Goal: Information Seeking & Learning: Compare options

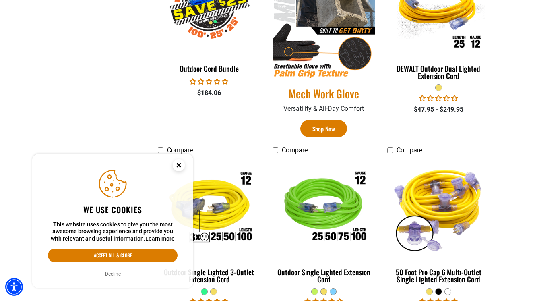
scroll to position [494, 0]
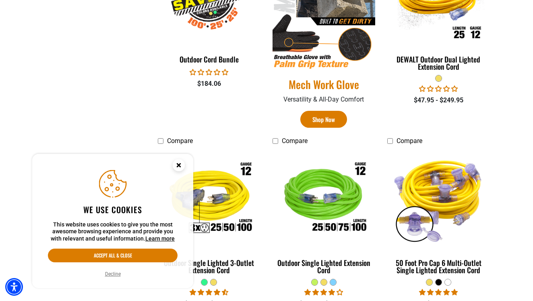
click at [182, 163] on circle "Close this option" at bounding box center [179, 165] width 12 height 12
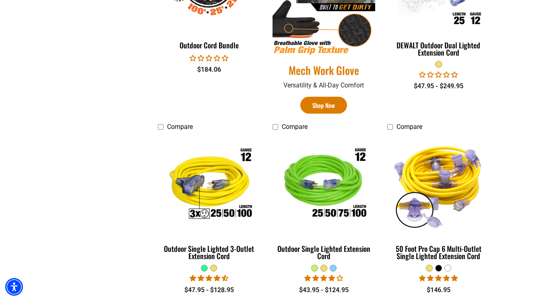
scroll to position [525, 0]
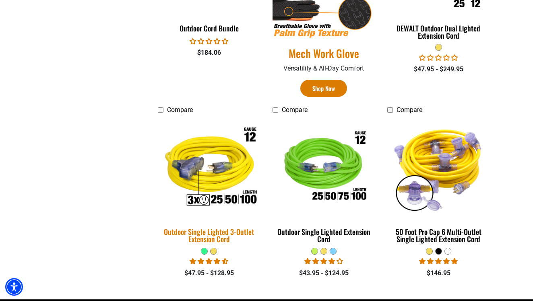
click at [206, 233] on div "Outdoor Single Lighted 3-Outlet Extension Cord" at bounding box center [209, 235] width 103 height 14
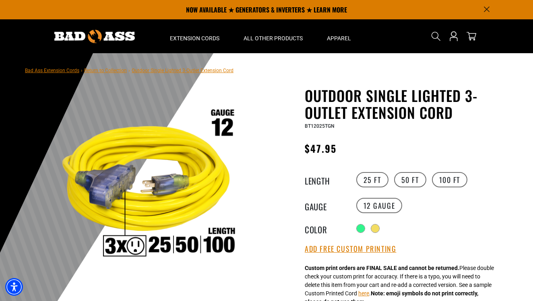
click at [182, 218] on img at bounding box center [146, 186] width 194 height 194
click at [368, 203] on label "12 Gauge" at bounding box center [379, 205] width 46 height 15
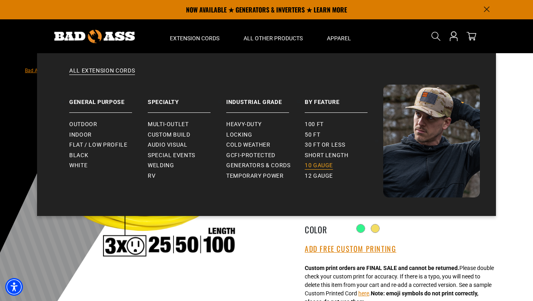
click at [320, 162] on span "10 gauge" at bounding box center [319, 165] width 28 height 7
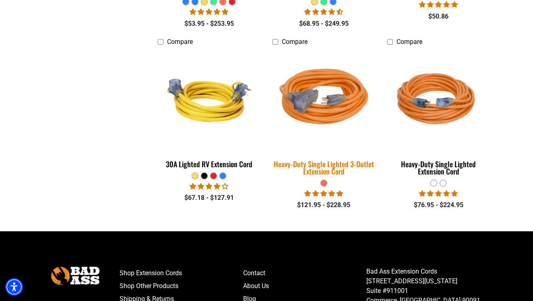
scroll to position [378, 0]
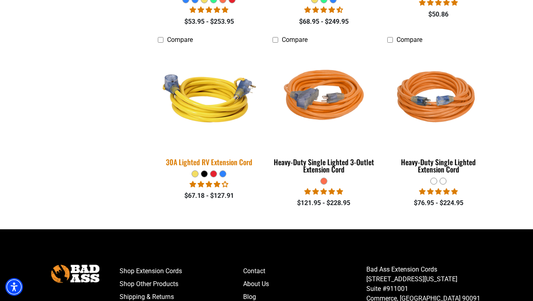
click at [213, 169] on link "30A Lighted RV Extension Cord" at bounding box center [209, 109] width 103 height 122
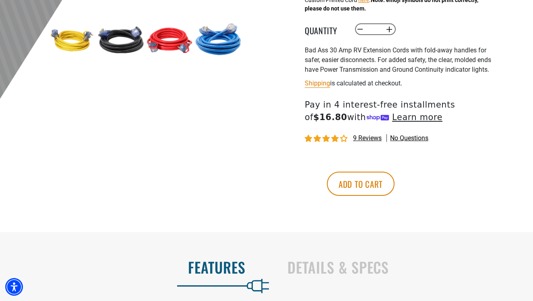
scroll to position [293, 0]
click at [365, 139] on span "9 reviews" at bounding box center [367, 138] width 29 height 8
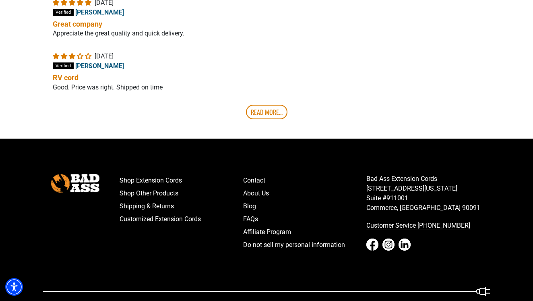
scroll to position [1684, 0]
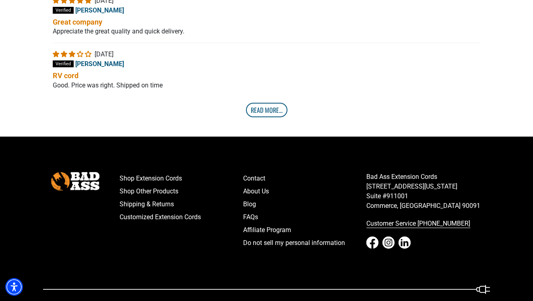
click at [272, 117] on link "Read More..." at bounding box center [266, 110] width 41 height 14
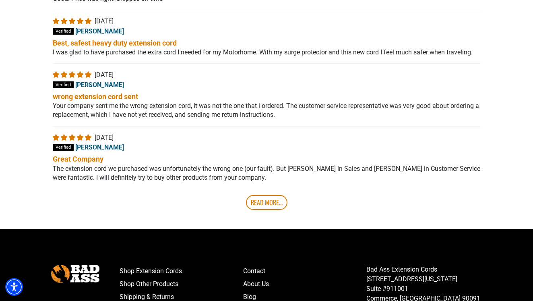
scroll to position [1771, 0]
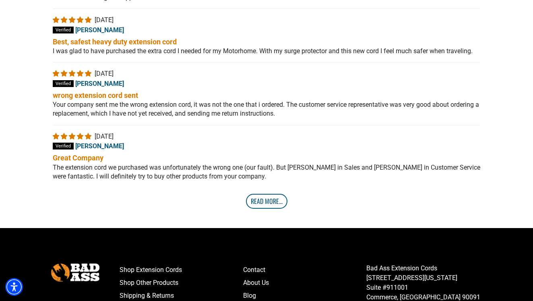
click at [280, 208] on link "Read More..." at bounding box center [266, 201] width 41 height 14
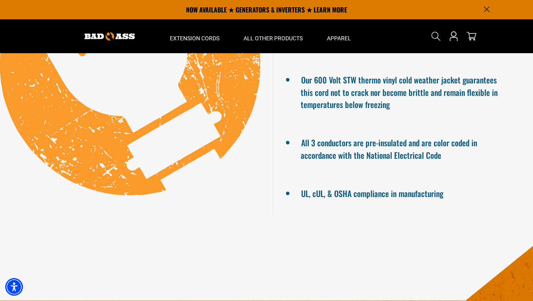
scroll to position [685, 0]
